Goal: Information Seeking & Learning: Learn about a topic

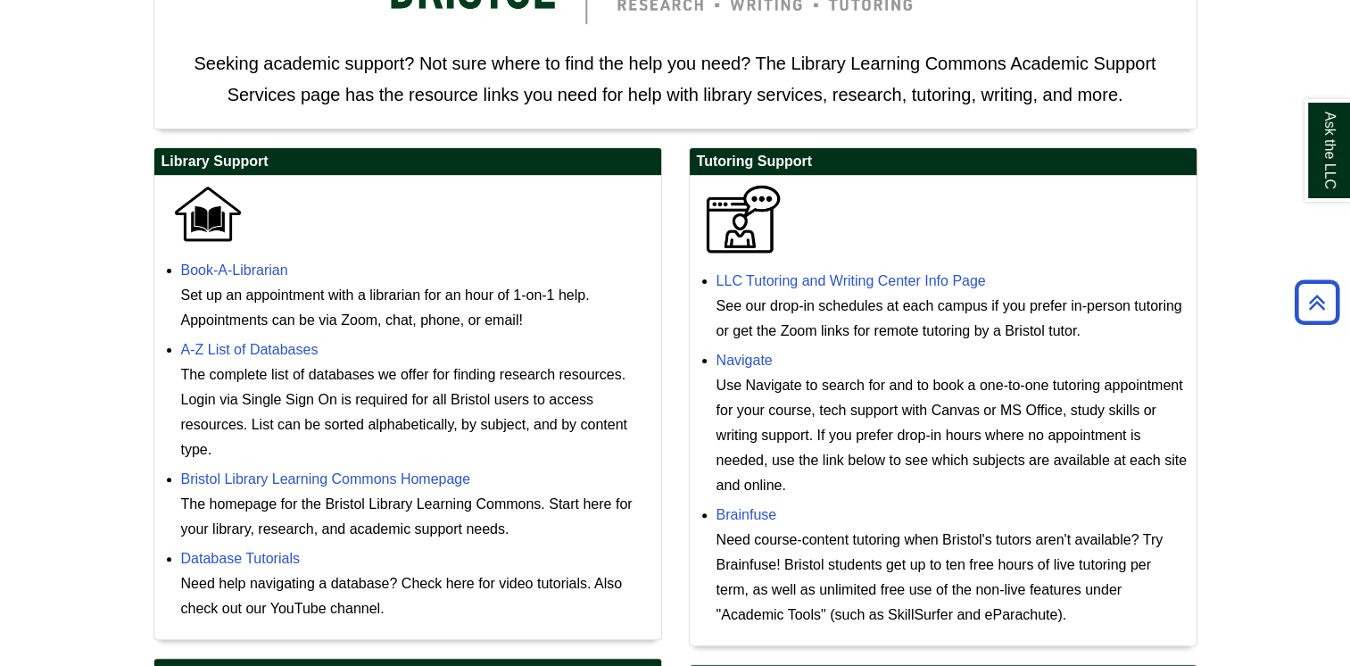
scroll to position [403, 0]
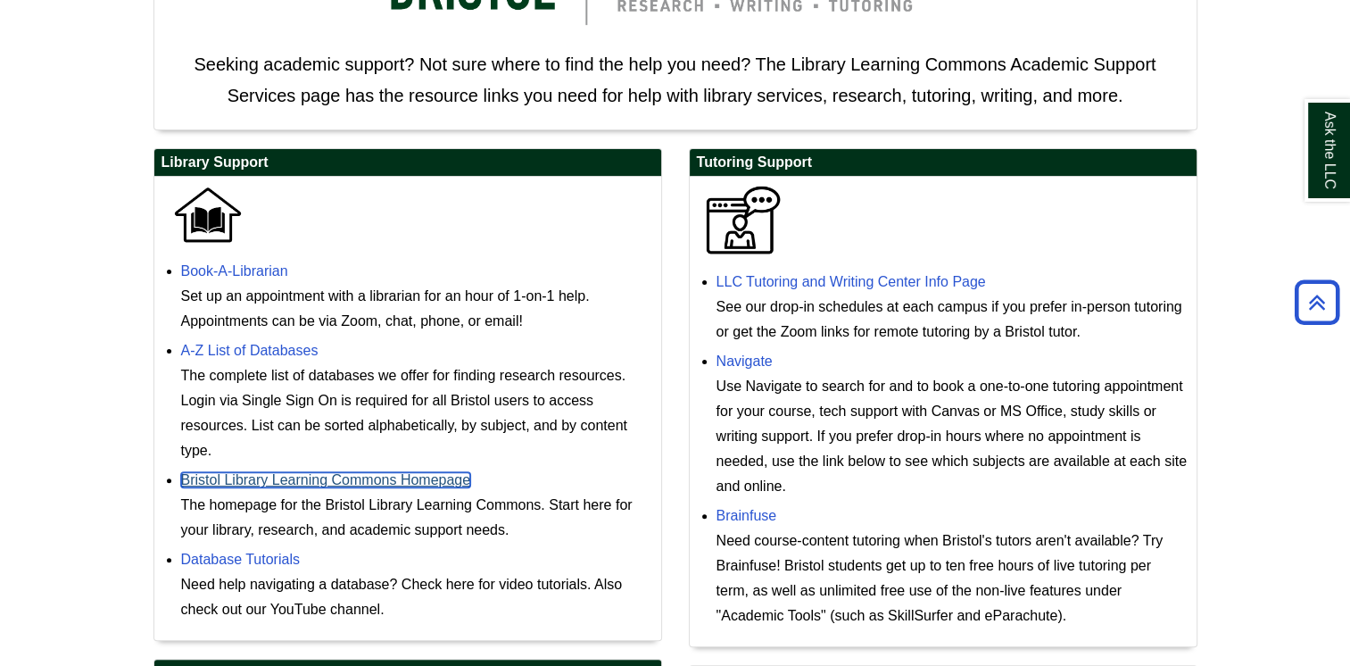
click at [435, 477] on link "Bristol Library Learning Commons Homepage" at bounding box center [326, 479] width 290 height 15
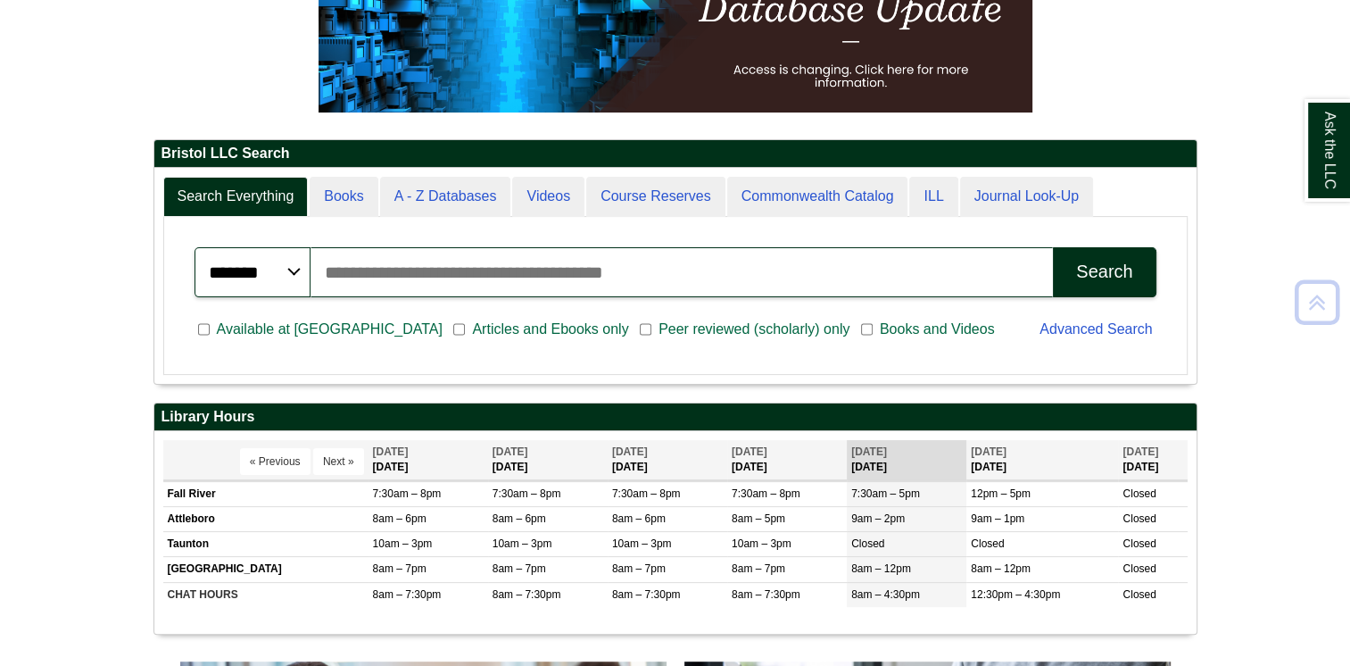
scroll to position [325, 0]
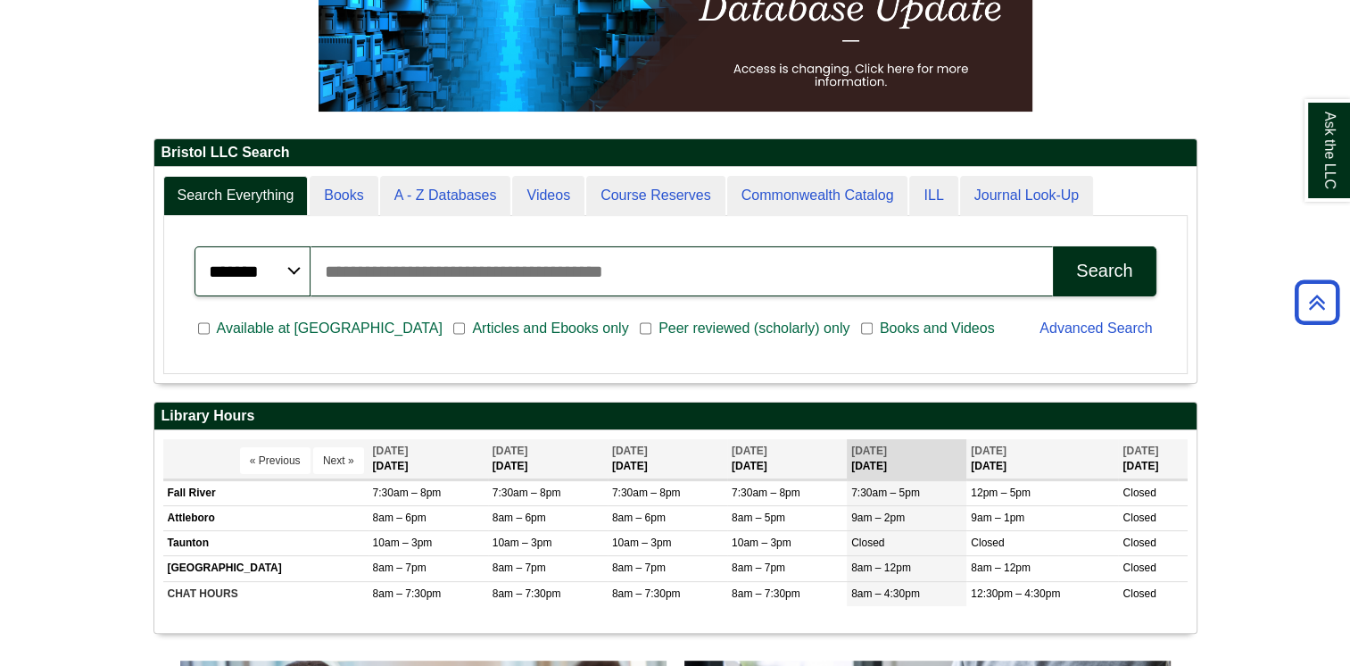
click at [580, 265] on input "Search articles, books, journals & more" at bounding box center [682, 271] width 743 height 50
type input "*"
type input "*******"
click at [1053, 246] on button "Search" at bounding box center [1104, 271] width 103 height 50
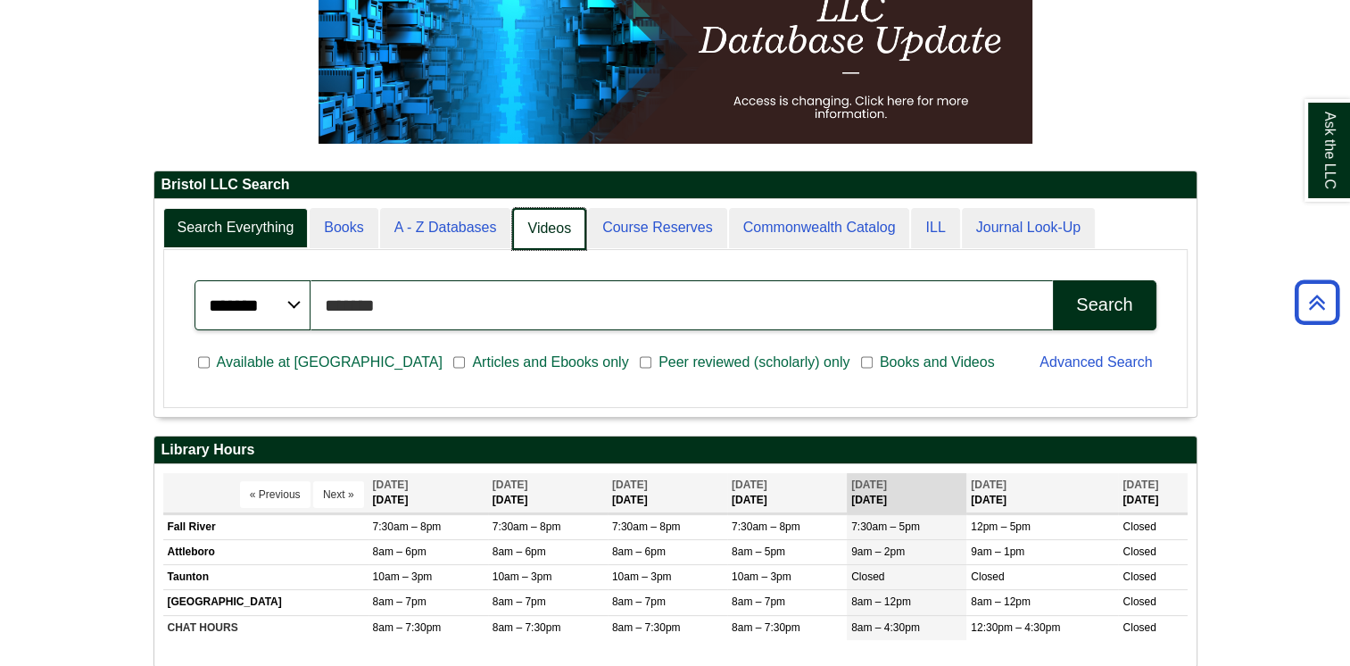
scroll to position [216, 1042]
click at [552, 234] on link "Videos" at bounding box center [549, 229] width 74 height 42
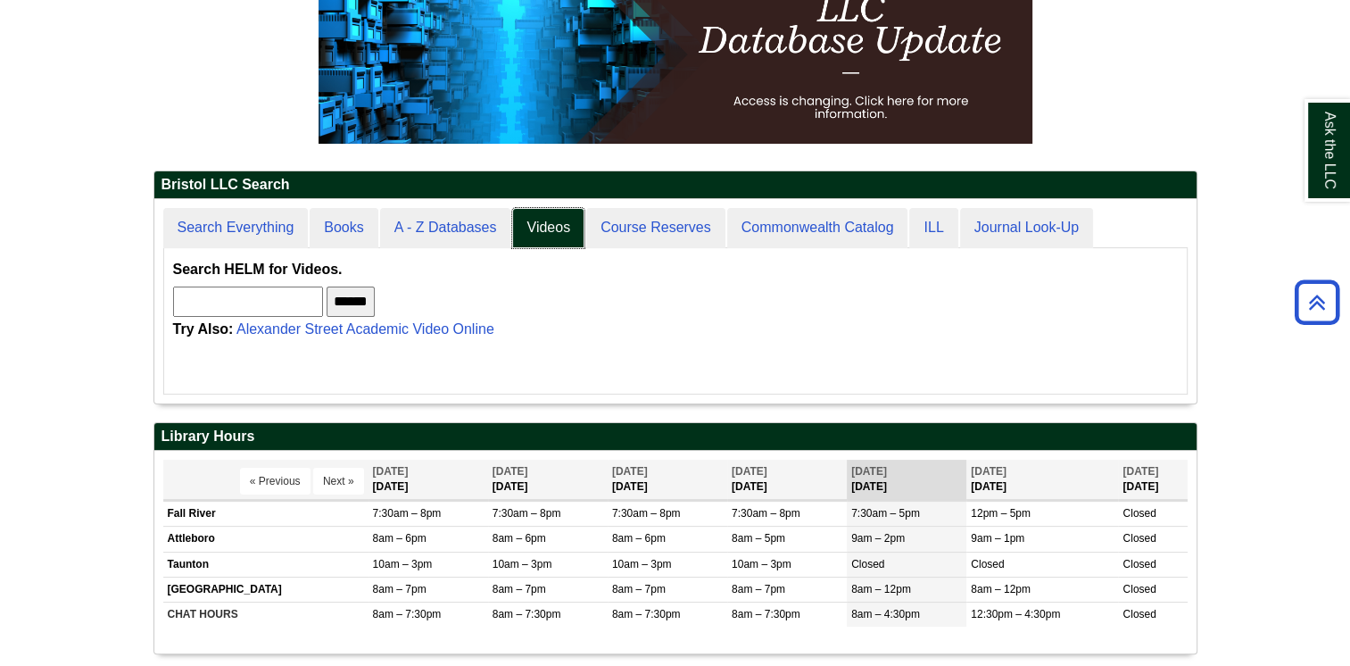
scroll to position [8, 8]
click at [296, 298] on input "text" at bounding box center [248, 301] width 150 height 30
type input "*******"
click at [327, 286] on input "******" at bounding box center [351, 301] width 48 height 30
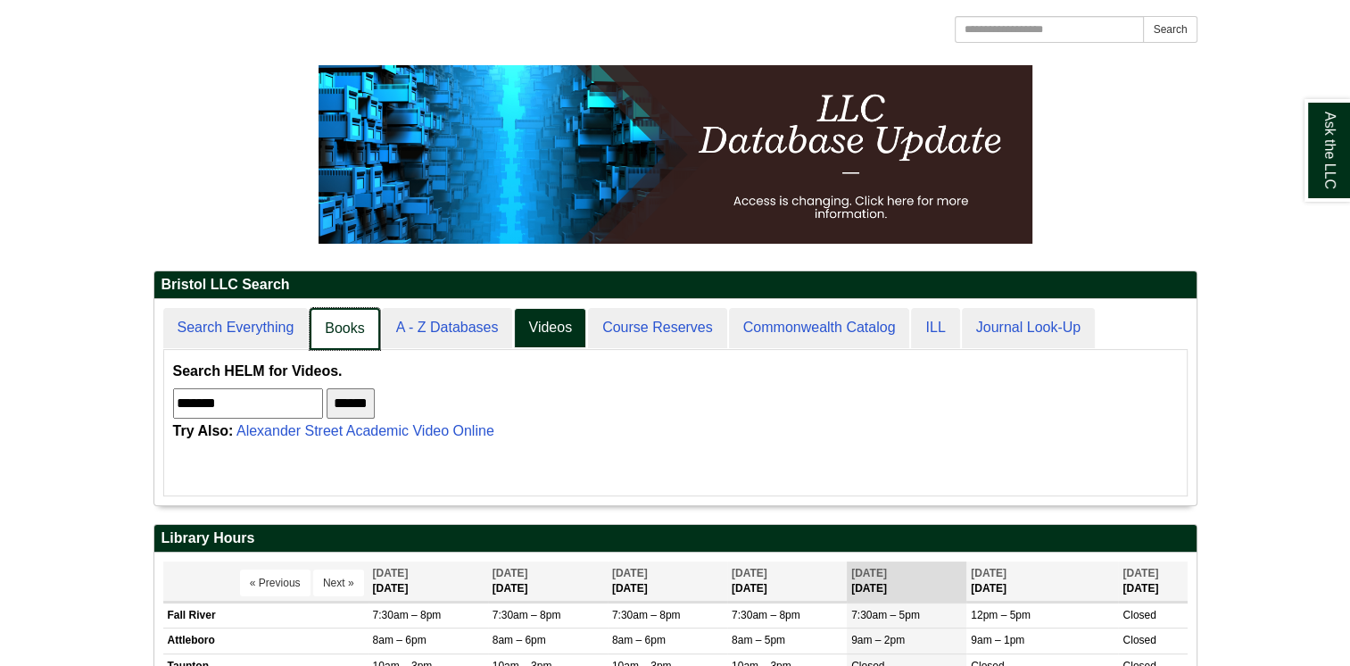
scroll to position [203, 1042]
click at [253, 330] on link "Search Everything" at bounding box center [236, 329] width 147 height 42
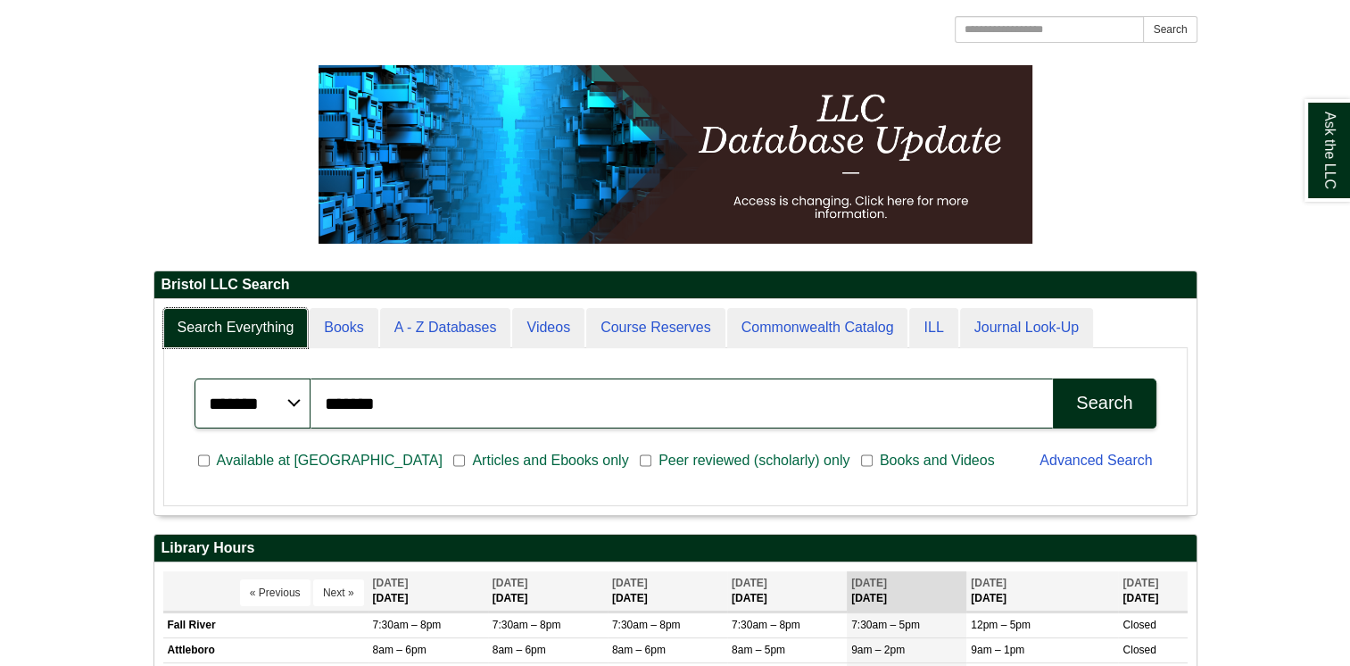
scroll to position [214, 1042]
click at [547, 421] on input "*******" at bounding box center [682, 403] width 743 height 50
click at [1089, 403] on div "Search" at bounding box center [1104, 403] width 56 height 21
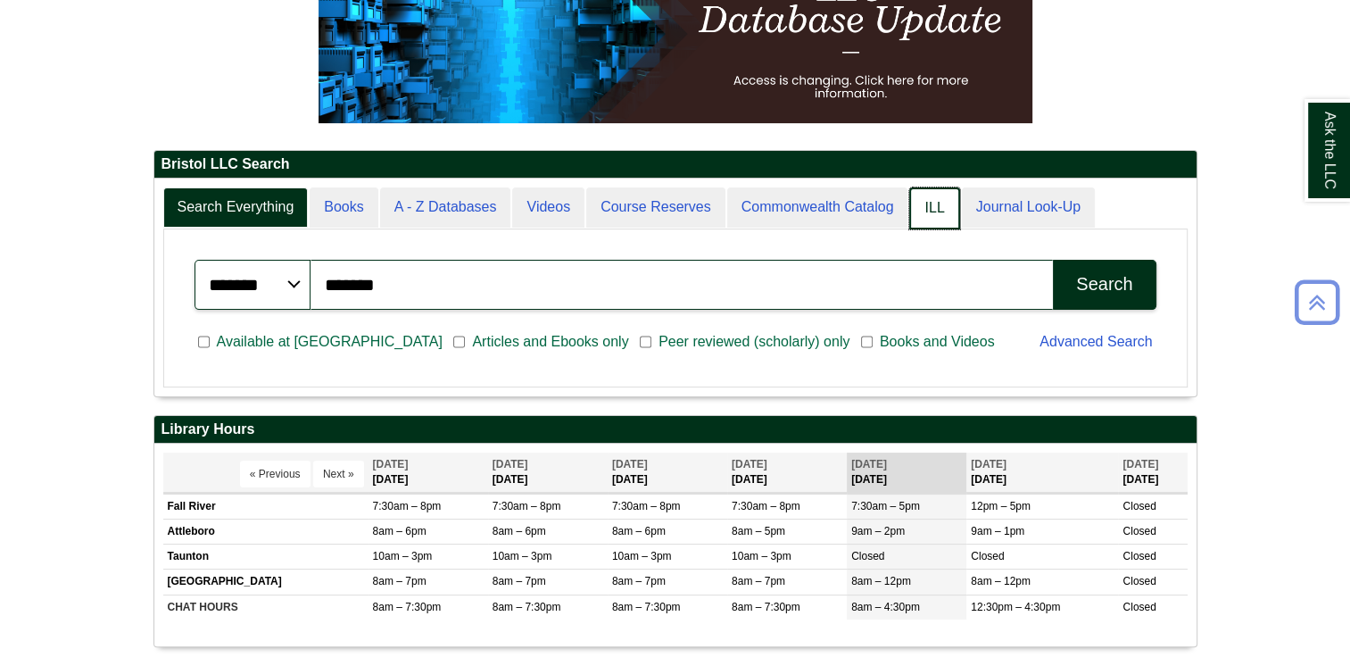
scroll to position [318, 0]
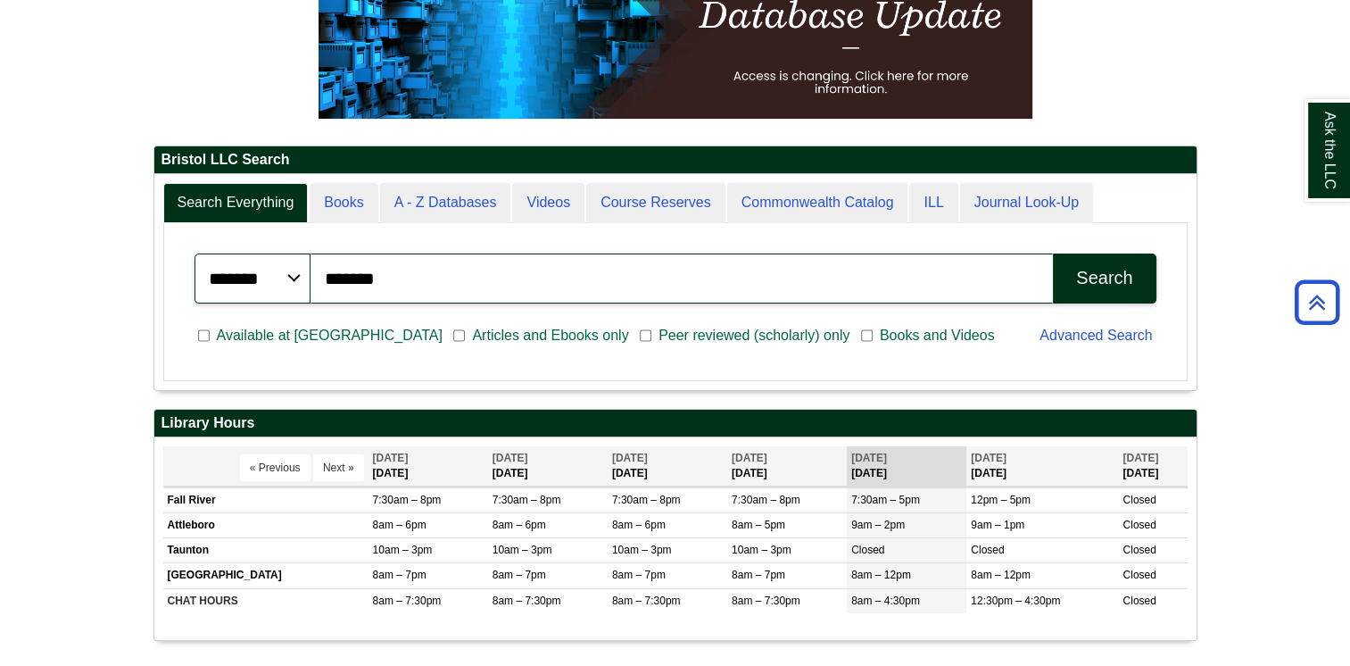
click at [1077, 283] on div "Search" at bounding box center [1104, 278] width 56 height 21
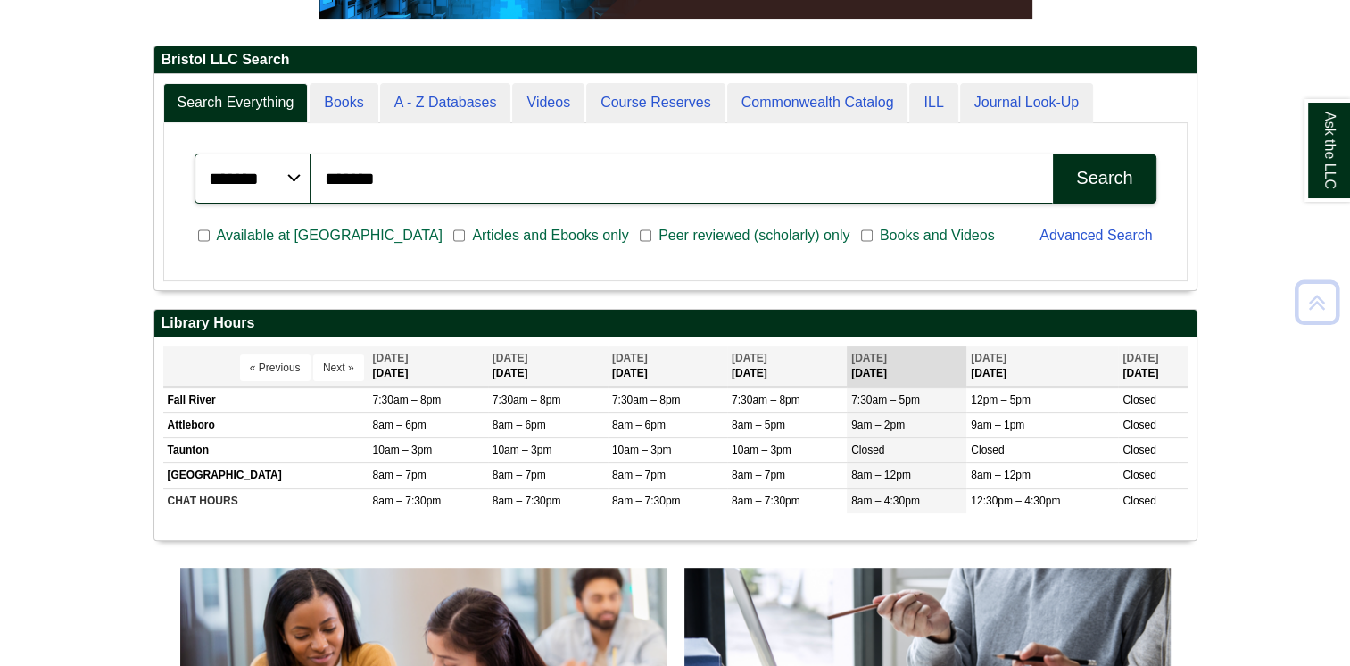
scroll to position [419, 0]
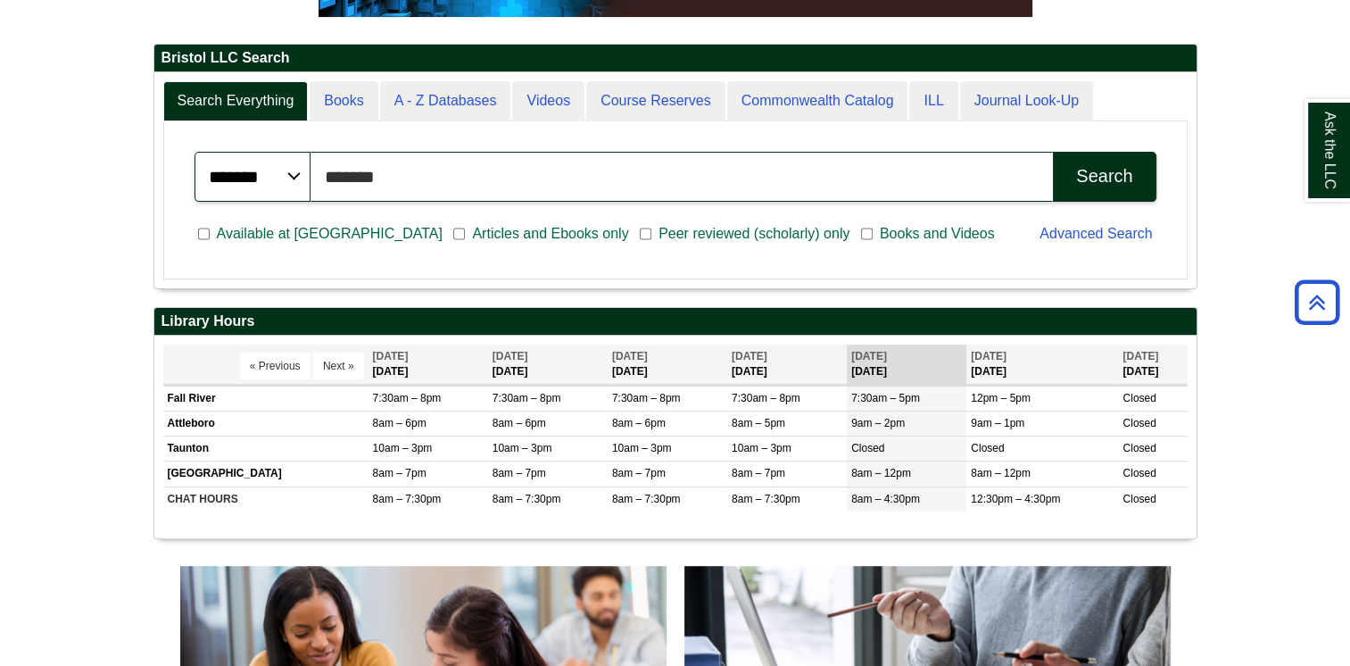
drag, startPoint x: 429, startPoint y: 166, endPoint x: 337, endPoint y: 178, distance: 92.7
click at [337, 178] on input "*******" at bounding box center [682, 177] width 743 height 50
type input "*"
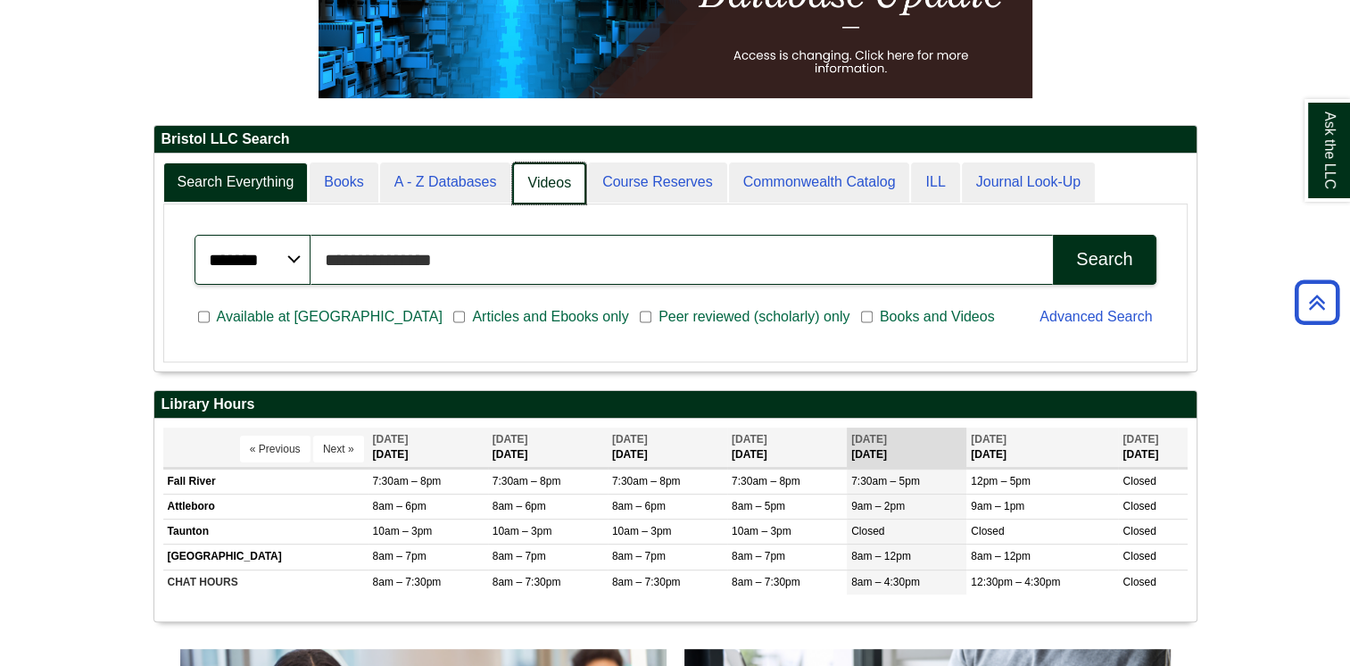
scroll to position [216, 1042]
type input "**********"
click at [472, 182] on link "A - Z Databases" at bounding box center [446, 183] width 133 height 42
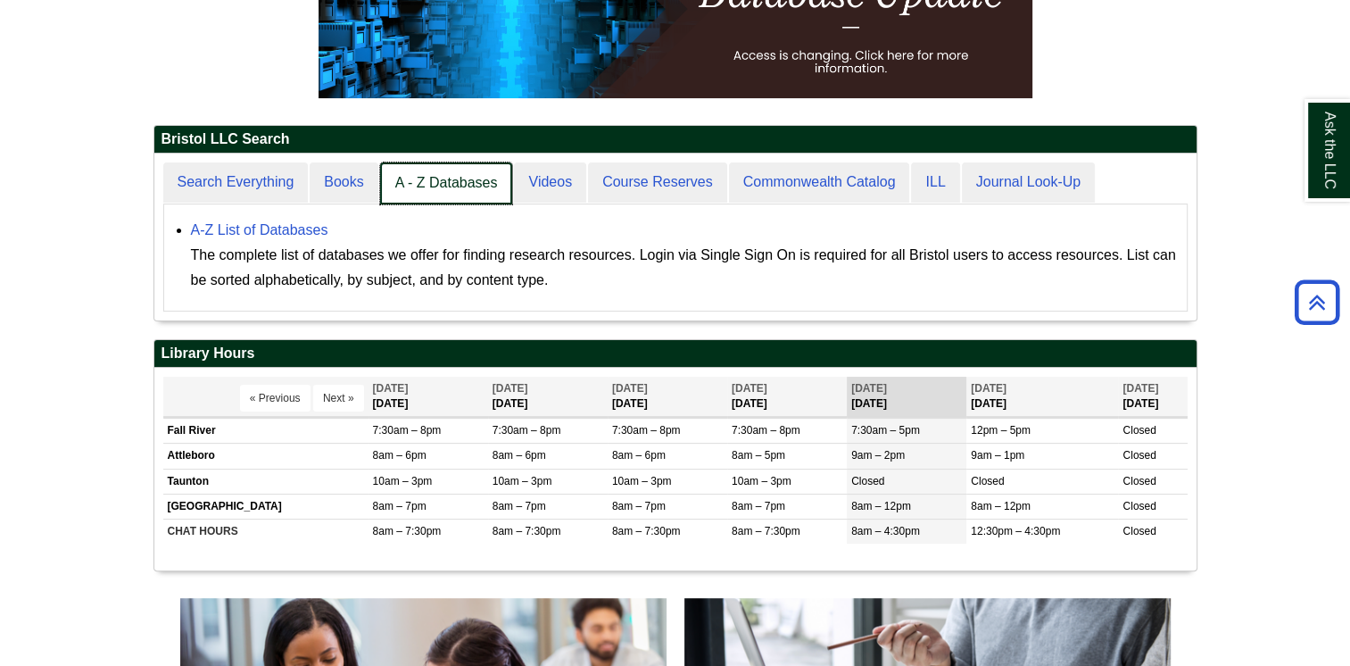
click at [472, 182] on link "A - Z Databases" at bounding box center [446, 183] width 133 height 42
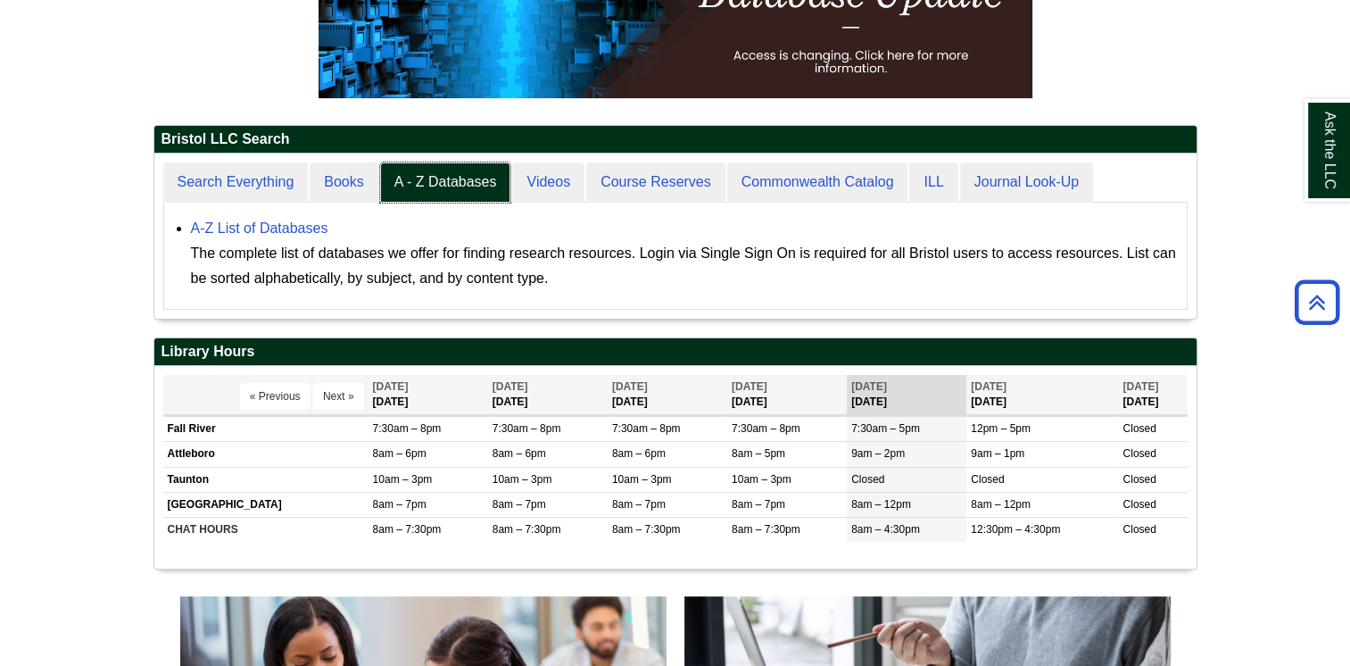
scroll to position [164, 1042]
click at [313, 227] on link "A-Z List of Databases" at bounding box center [259, 227] width 137 height 15
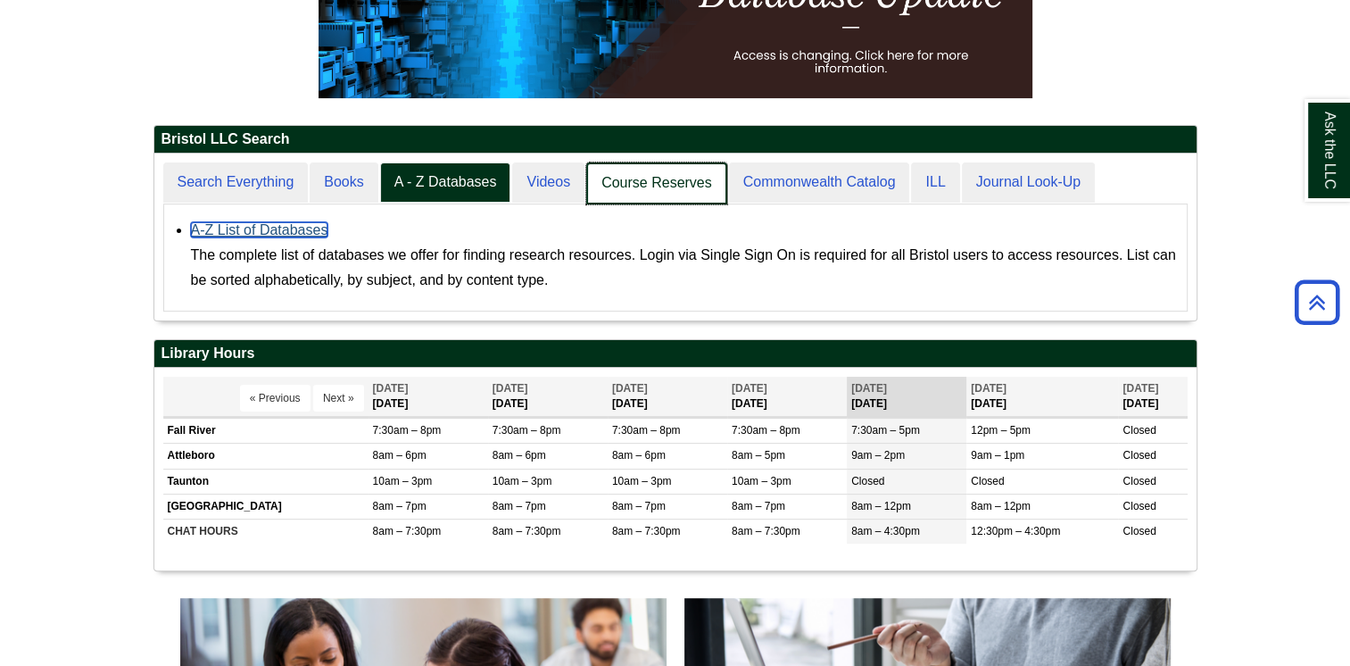
scroll to position [165, 1042]
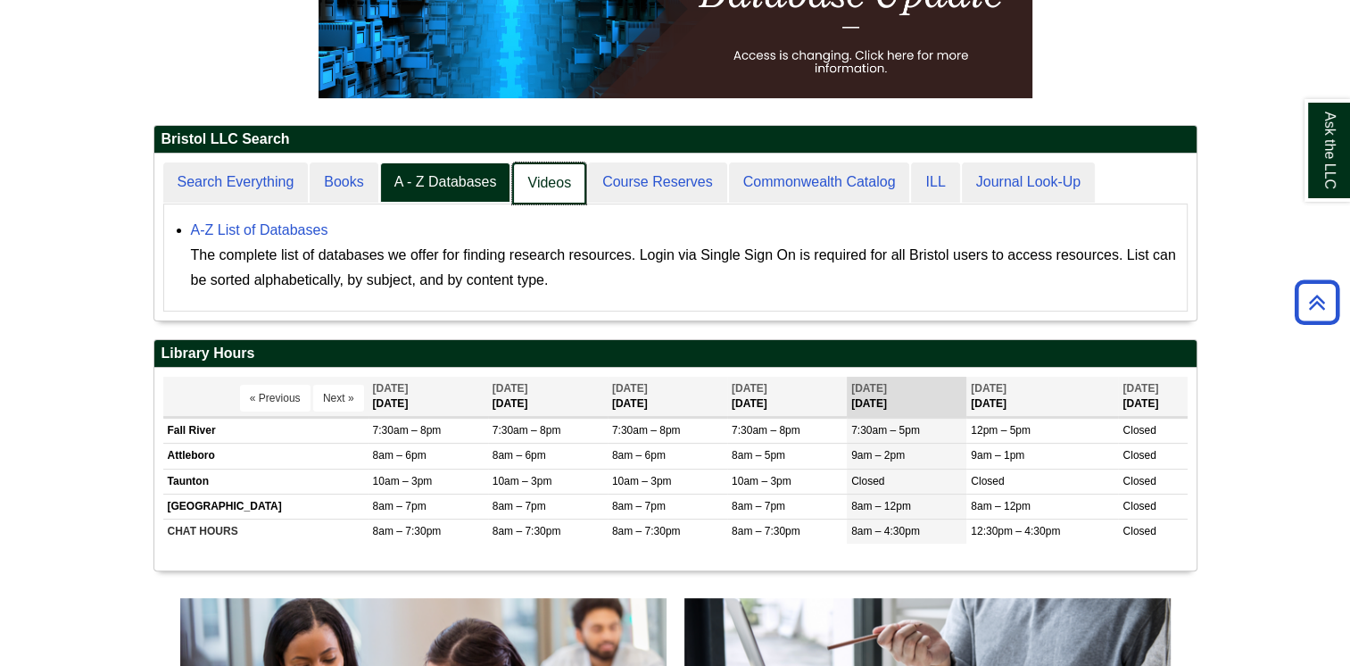
click at [542, 181] on link "Videos" at bounding box center [549, 183] width 74 height 42
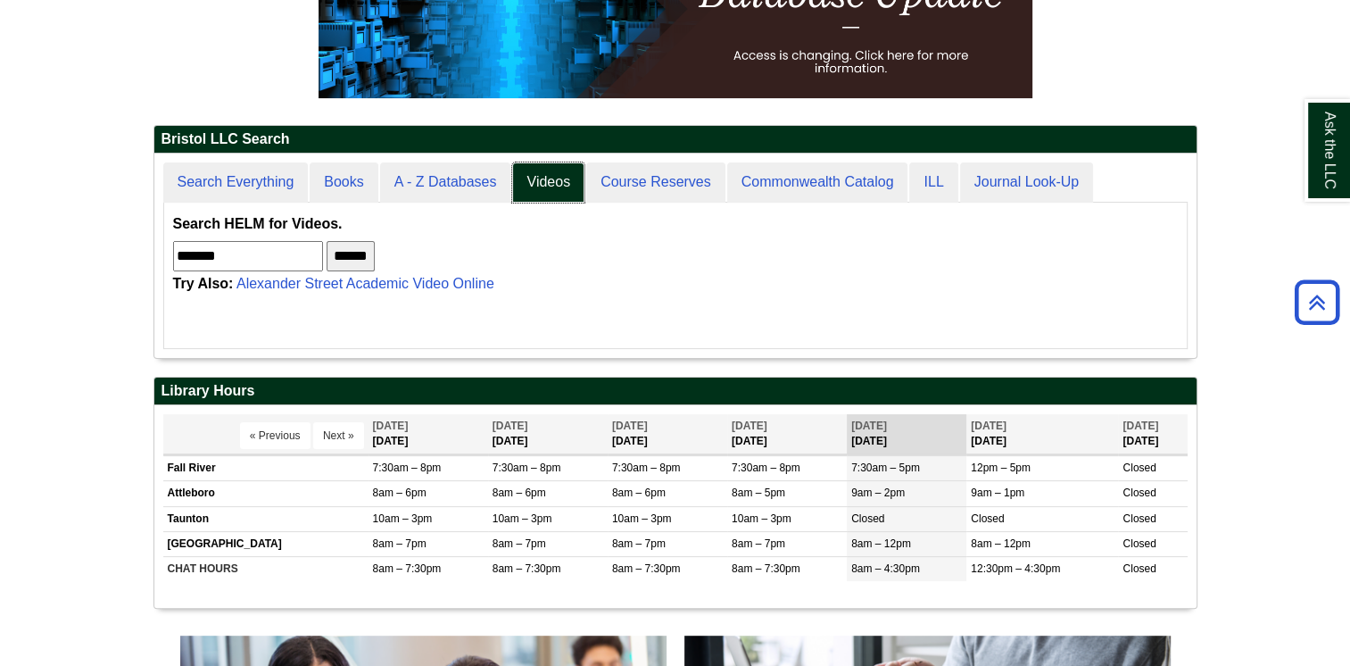
scroll to position [8, 8]
click at [375, 256] on input "******" at bounding box center [351, 256] width 48 height 30
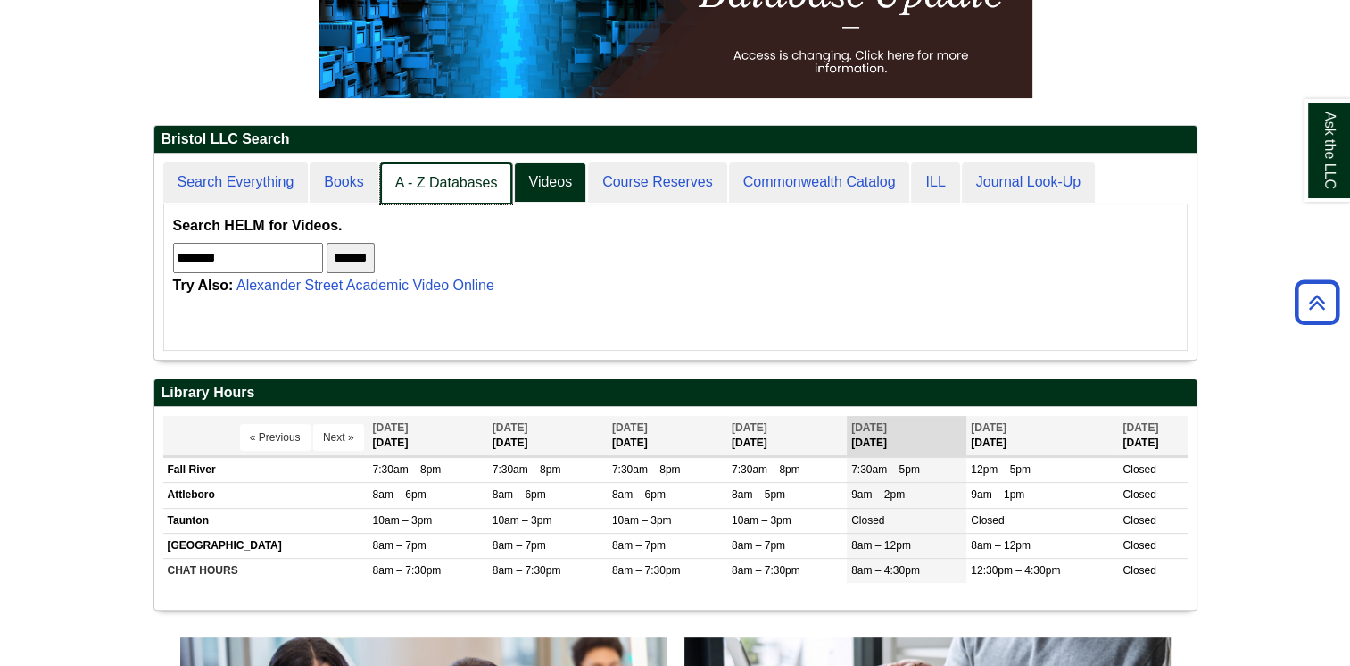
scroll to position [9, 8]
click at [439, 187] on link "A - Z Databases" at bounding box center [446, 183] width 133 height 42
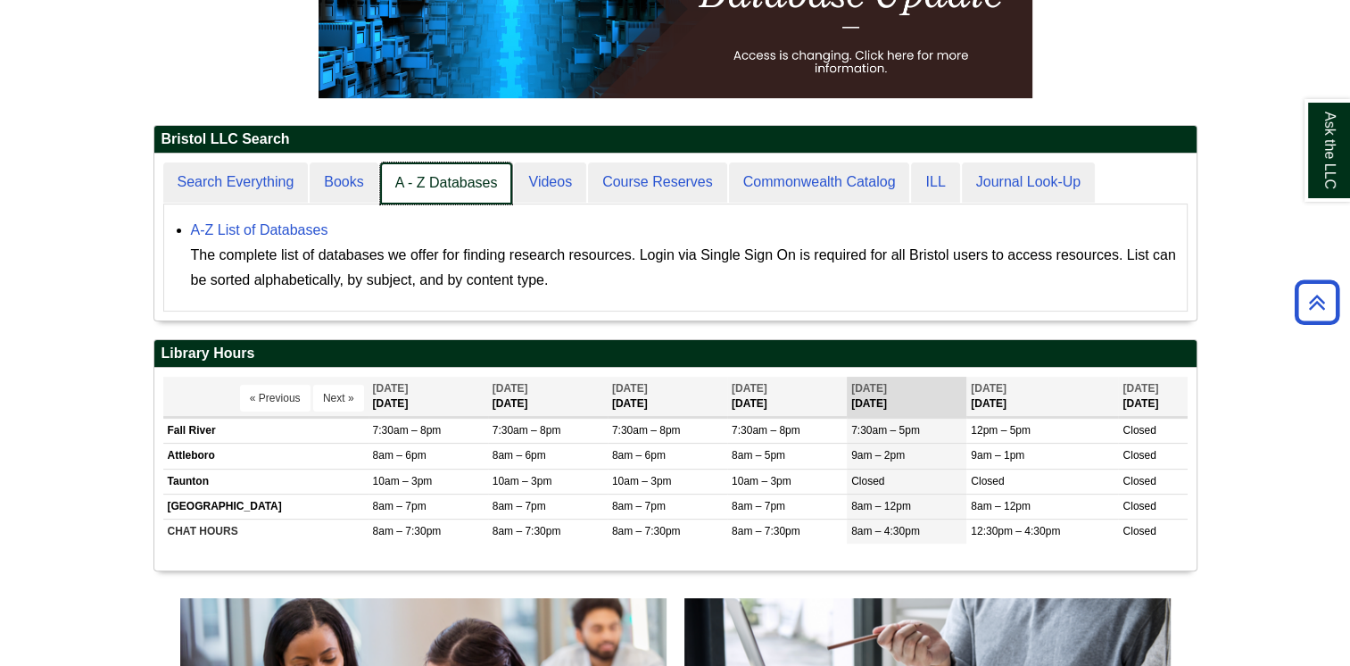
scroll to position [165, 1042]
click at [439, 191] on link "A - Z Databases" at bounding box center [446, 183] width 133 height 42
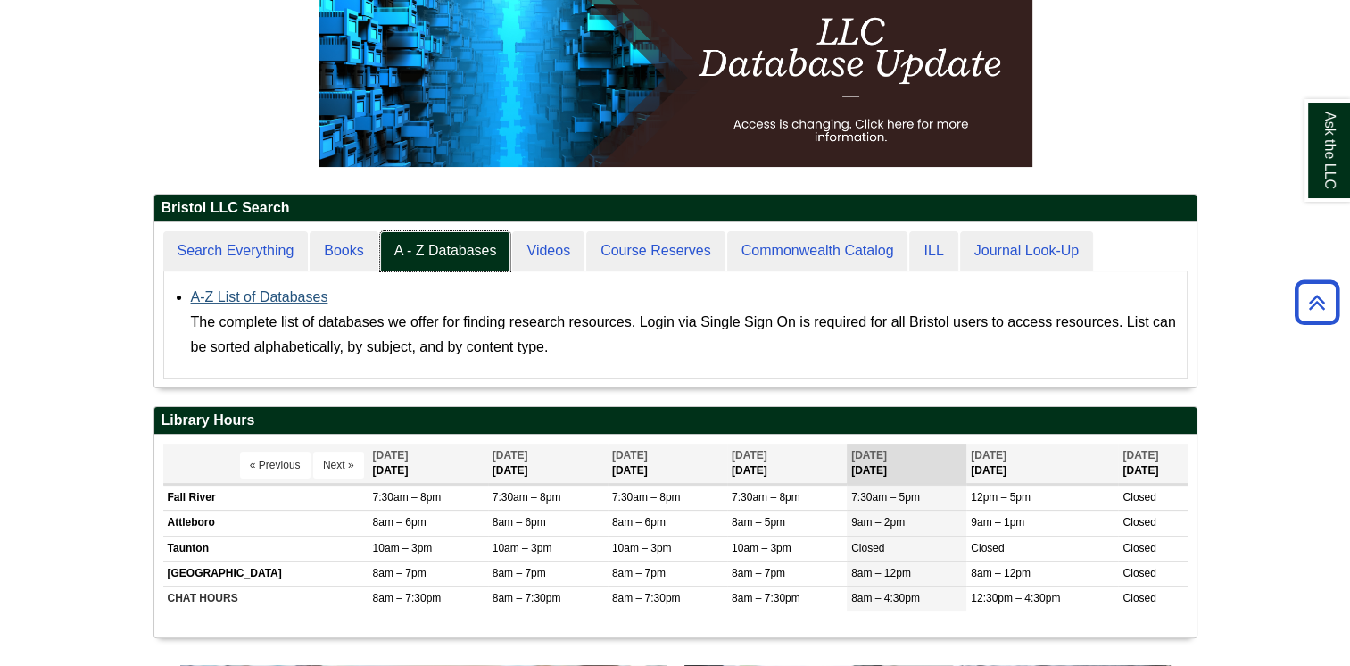
scroll to position [164, 1042]
click at [282, 298] on link "A-Z List of Databases" at bounding box center [259, 296] width 137 height 15
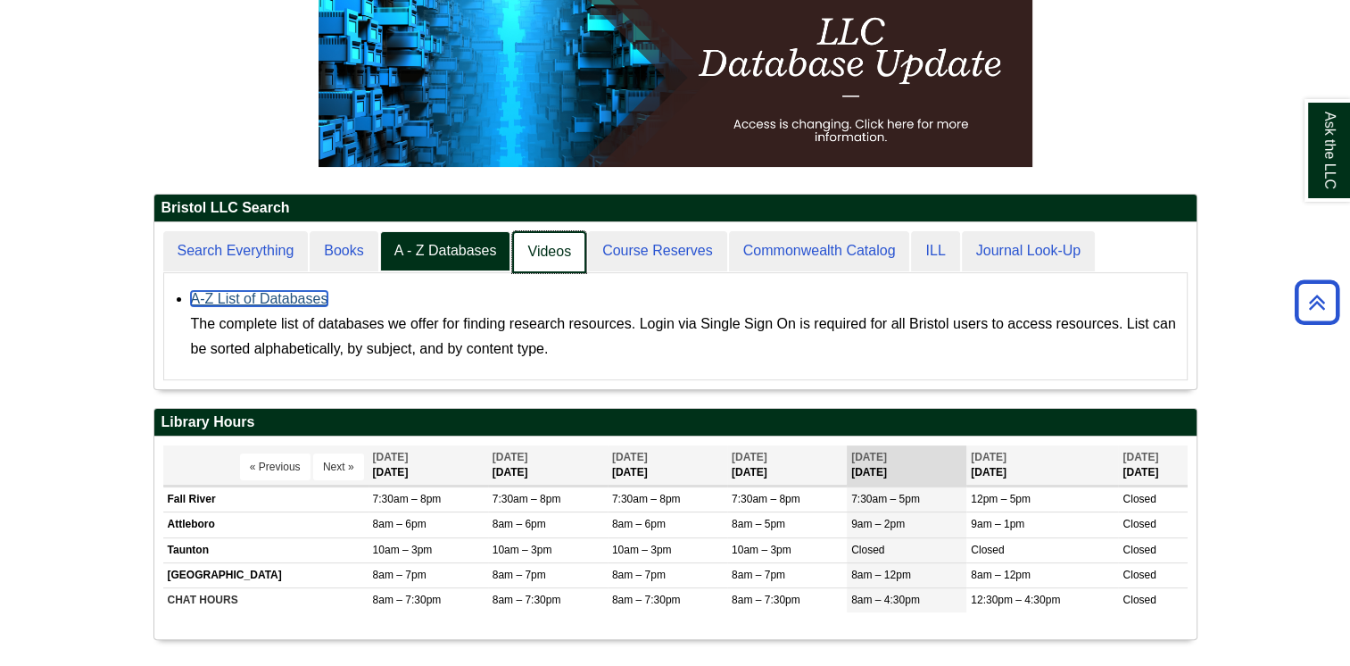
scroll to position [165, 1042]
click at [350, 259] on link "Books" at bounding box center [345, 252] width 70 height 42
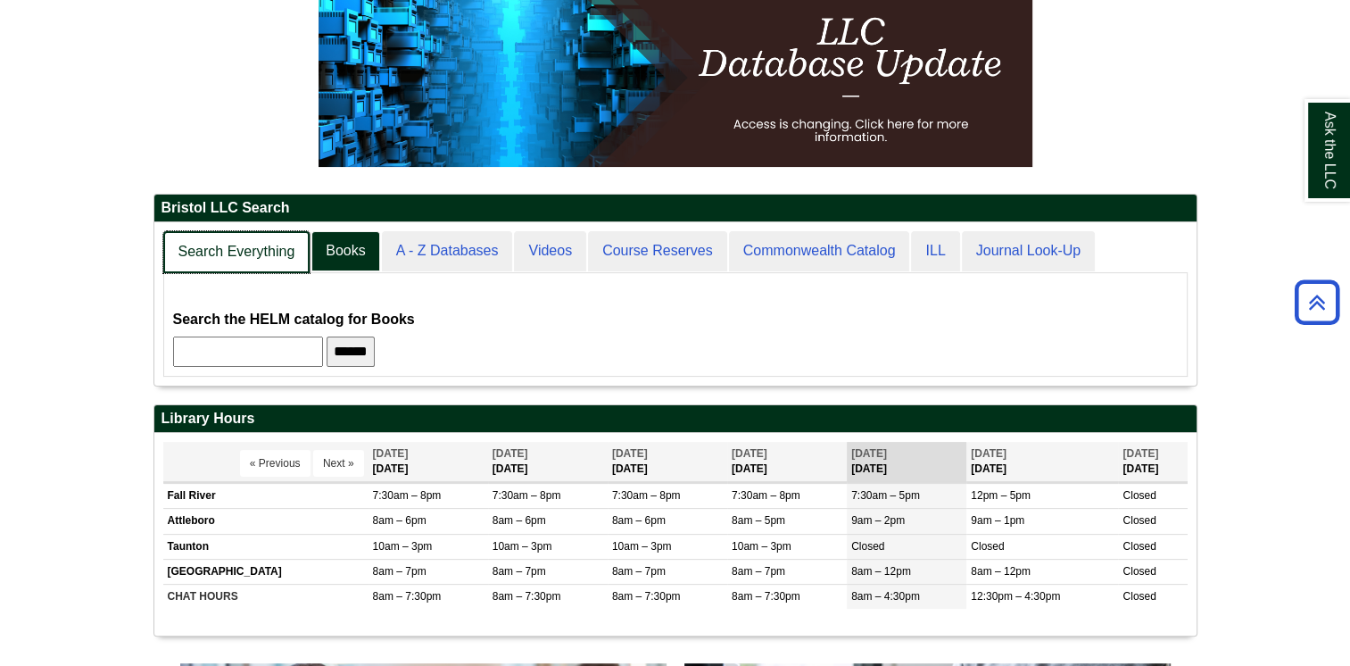
click at [250, 255] on link "Search Everything" at bounding box center [236, 252] width 147 height 42
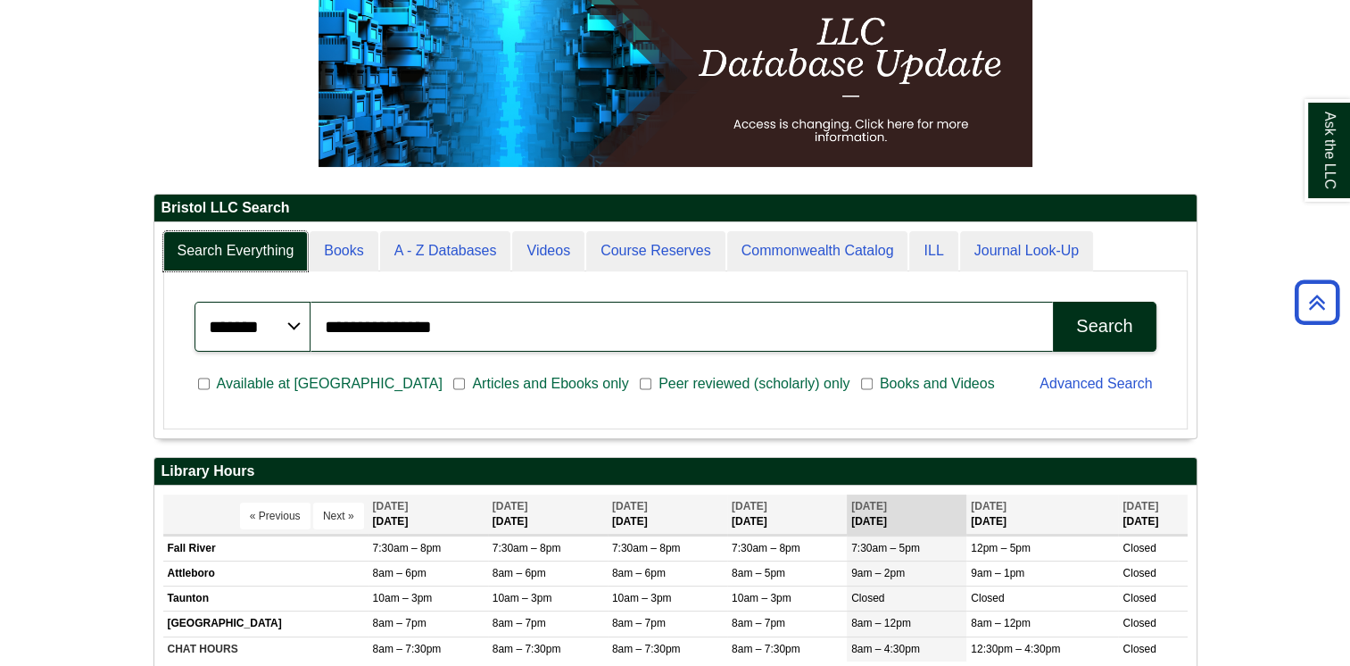
scroll to position [214, 1042]
click at [454, 331] on input "**********" at bounding box center [682, 327] width 743 height 50
click at [457, 337] on input "**********" at bounding box center [682, 327] width 743 height 50
click at [1099, 320] on div "Search" at bounding box center [1104, 326] width 56 height 21
